Goal: Browse casually

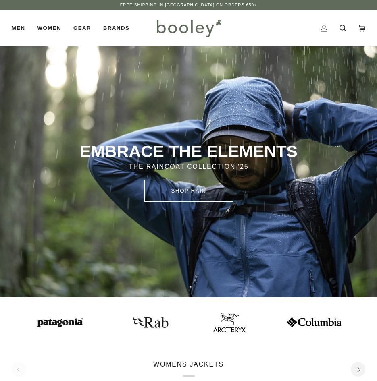
click at [227, 117] on div "EMBRACE THE ELEMENTS THE RAINCOAT COLLECTION '25 SHOP rain" at bounding box center [188, 172] width 377 height 252
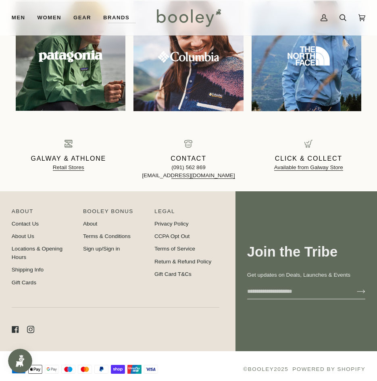
scroll to position [773, 0]
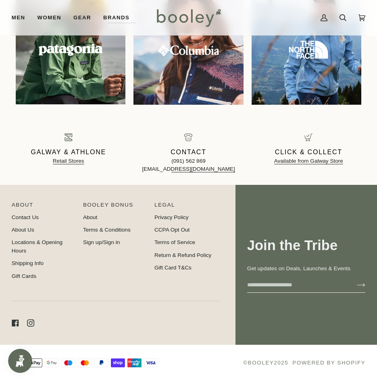
click at [25, 358] on img "Open Smile.io Rewards Program" at bounding box center [20, 361] width 12 height 12
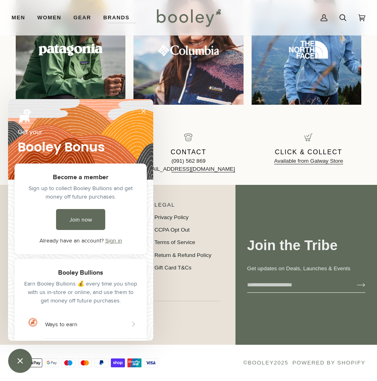
scroll to position [0, 0]
click at [21, 362] on div "Close Smile.io Rewards Program" at bounding box center [20, 361] width 10 height 10
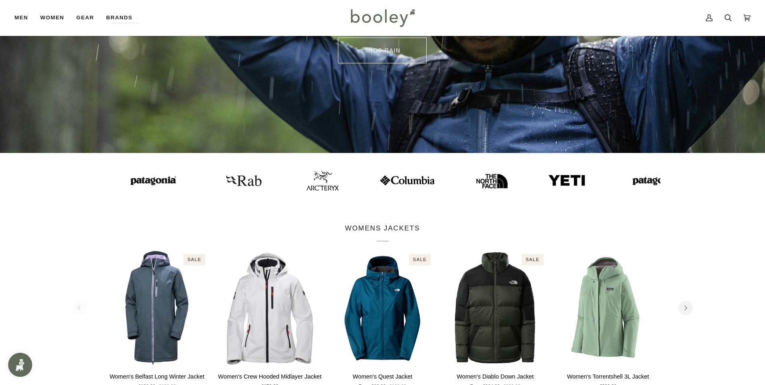
scroll to position [25, 0]
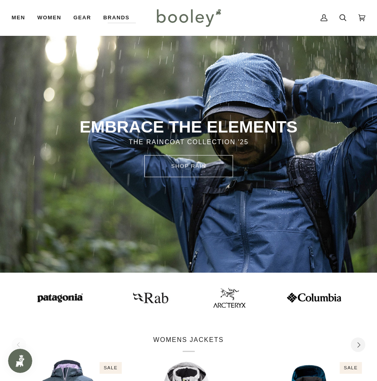
click at [292, 18] on div "My Account Search Cart €0.00 (0)" at bounding box center [295, 17] width 142 height 35
click at [277, 21] on div "My Account Search Cart €0.00 (0)" at bounding box center [295, 17] width 142 height 35
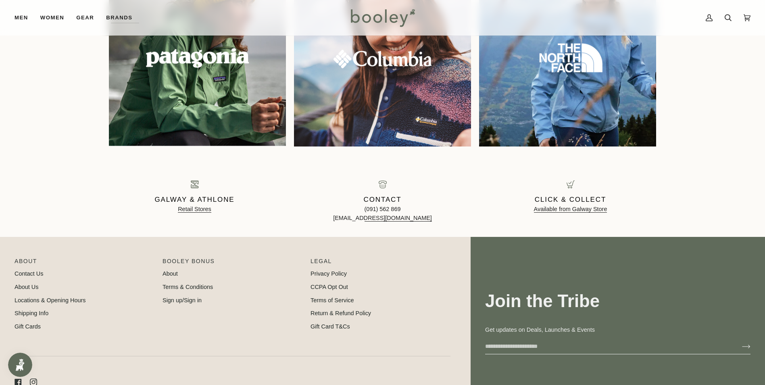
scroll to position [871, 0]
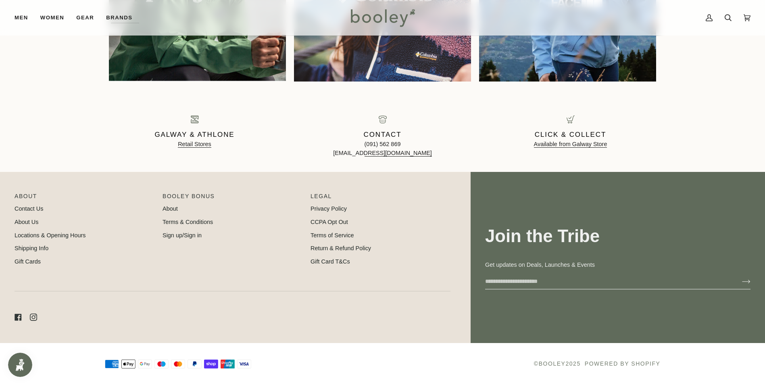
click at [377, 208] on div "Join the Tribe Get updates on Deals, Launches & Events This customer is already…" at bounding box center [618, 257] width 294 height 104
click at [377, 145] on div "Galway & Athlone Retail Stores Contact (091) 562 869 hello@booley.ie Click & Co…" at bounding box center [382, 136] width 765 height 71
drag, startPoint x: 722, startPoint y: 141, endPoint x: 708, endPoint y: 178, distance: 39.7
click at [377, 142] on div "Galway & Athlone Retail Stores Contact (091) 562 869 hello@booley.ie Click & Co…" at bounding box center [382, 136] width 765 height 71
click at [377, 181] on div "Join the Tribe Get updates on Deals, Launches & Events This customer is already…" at bounding box center [618, 257] width 294 height 171
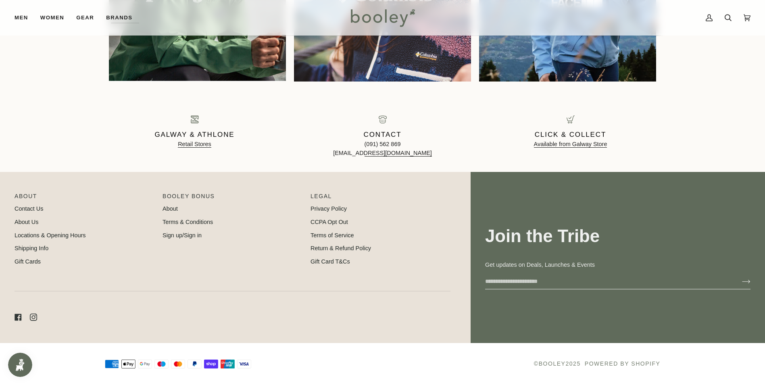
click at [377, 184] on div "Join the Tribe Get updates on Deals, Launches & Events This customer is already…" at bounding box center [618, 257] width 294 height 171
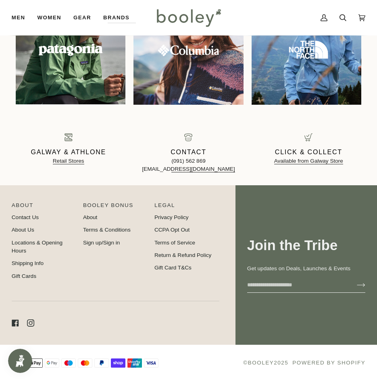
scroll to position [773, 0]
